Goal: Transaction & Acquisition: Purchase product/service

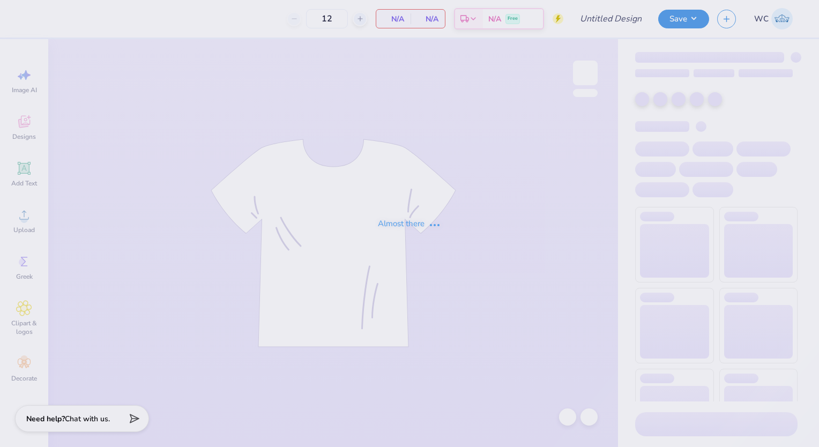
type input "Parents Weekend"
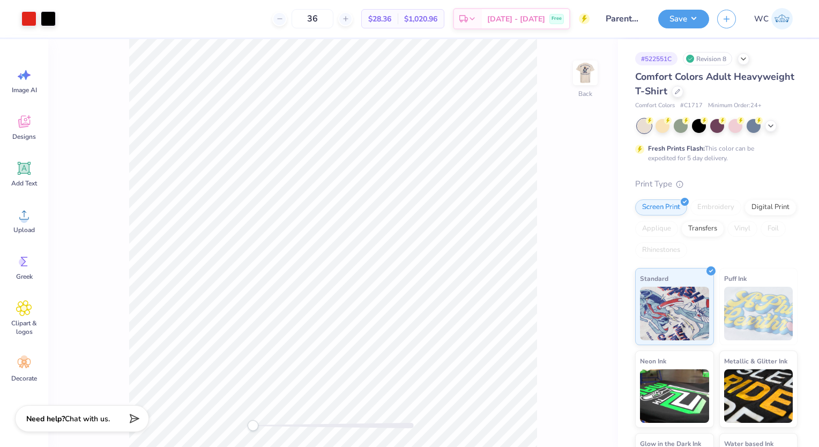
drag, startPoint x: 337, startPoint y: 14, endPoint x: 309, endPoint y: 10, distance: 27.7
click at [309, 10] on div "36" at bounding box center [312, 18] width 80 height 19
type input "24"
click at [576, 72] on img at bounding box center [585, 72] width 43 height 43
click at [587, 76] on img at bounding box center [585, 72] width 21 height 21
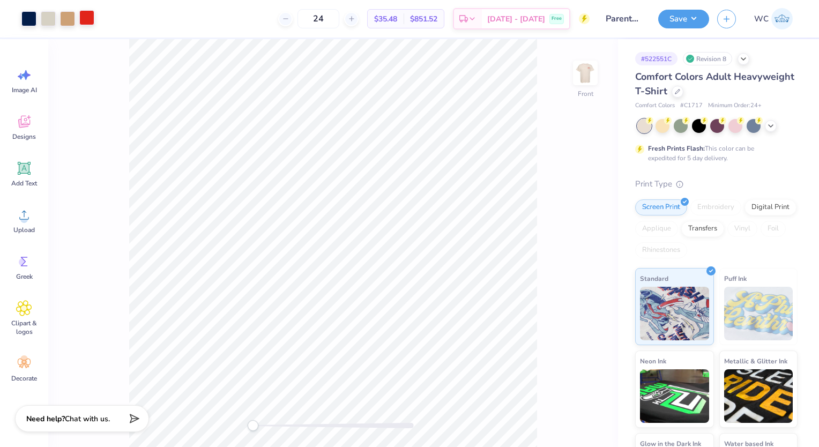
click at [90, 20] on div at bounding box center [86, 17] width 15 height 15
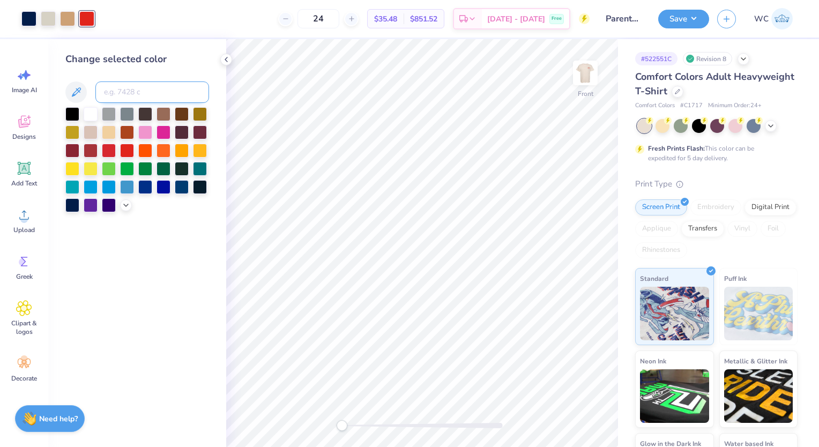
click at [139, 92] on input at bounding box center [152, 91] width 114 height 21
type input "485"
type input "2768"
drag, startPoint x: 346, startPoint y: 20, endPoint x: 314, endPoint y: 20, distance: 32.7
click at [314, 20] on div "24" at bounding box center [318, 18] width 80 height 19
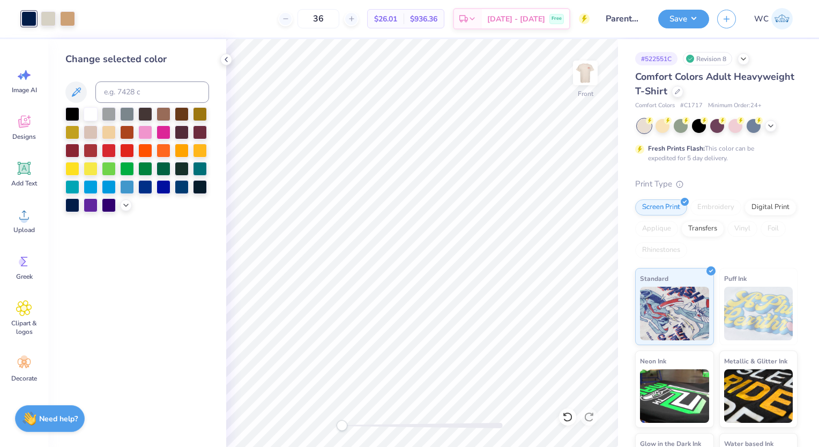
type input "36"
